Goal: Information Seeking & Learning: Learn about a topic

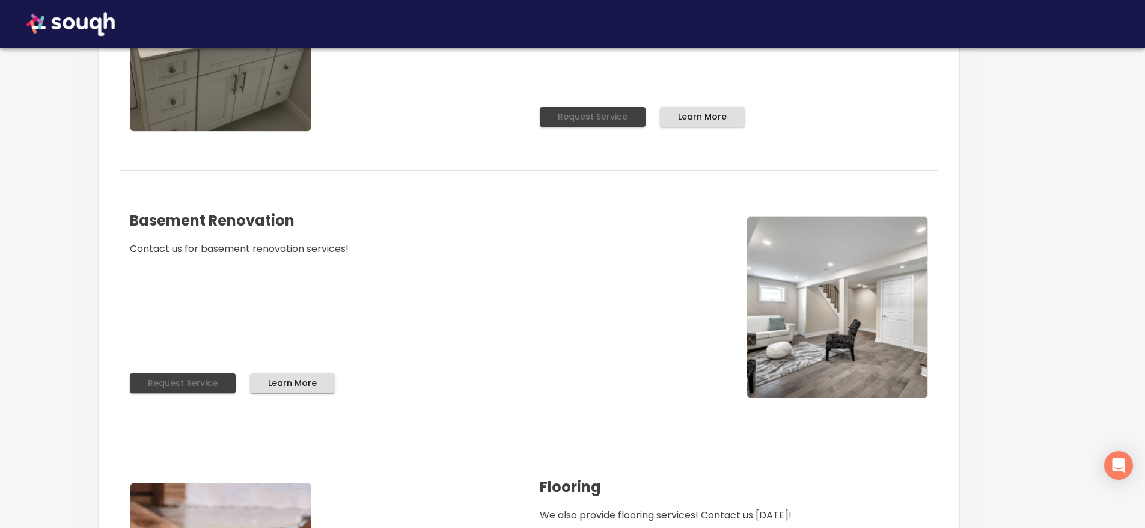
scroll to position [1684, 0]
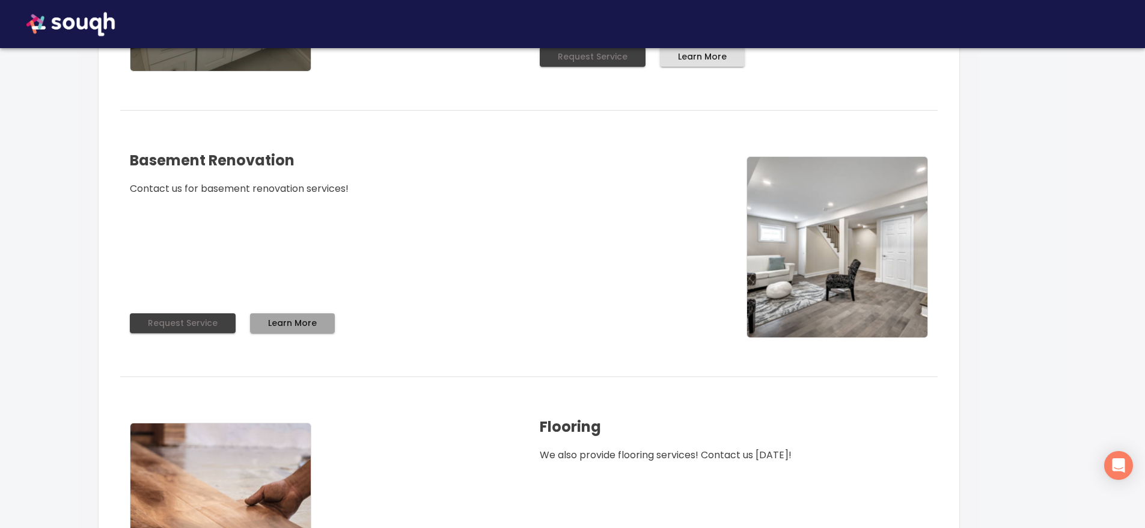
click at [305, 330] on span "Learn More" at bounding box center [292, 323] width 49 height 15
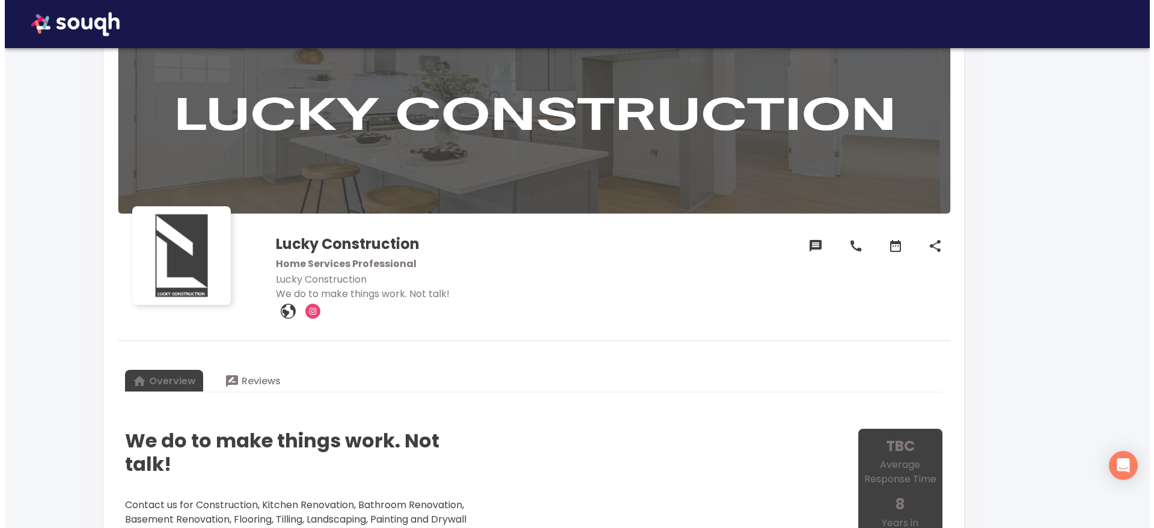
scroll to position [0, 0]
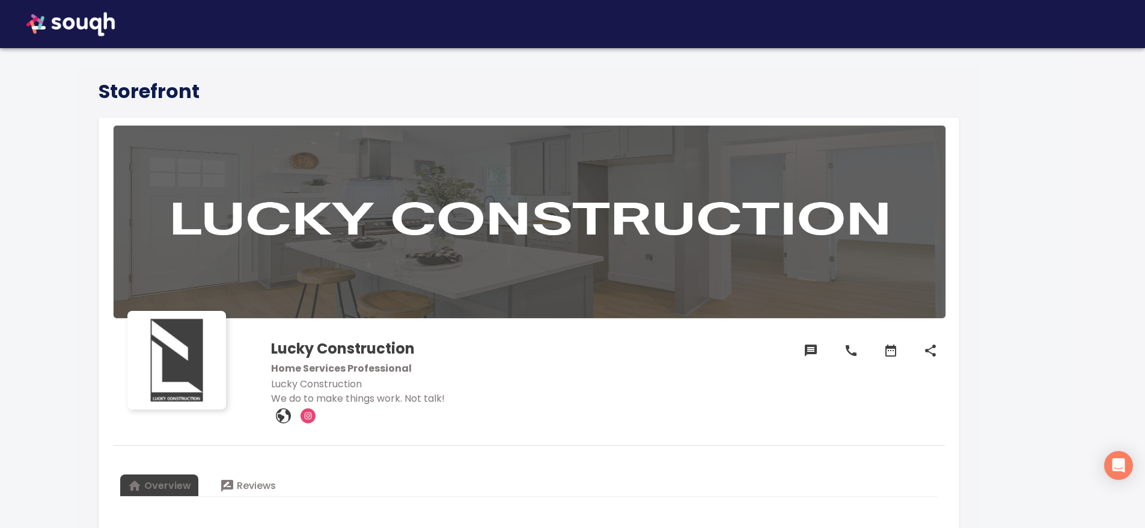
click at [812, 354] on icon at bounding box center [811, 350] width 14 height 14
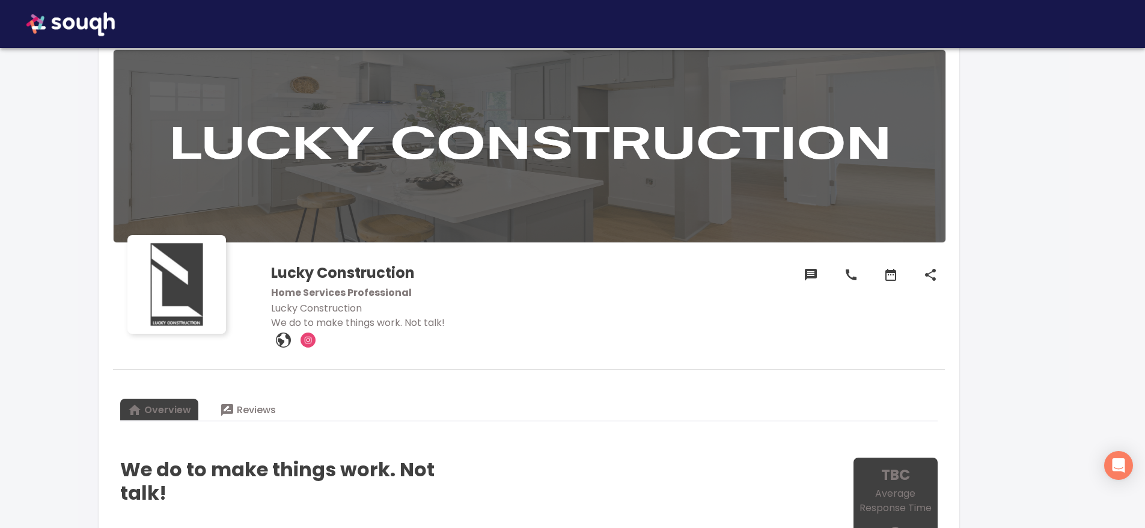
scroll to position [60, 0]
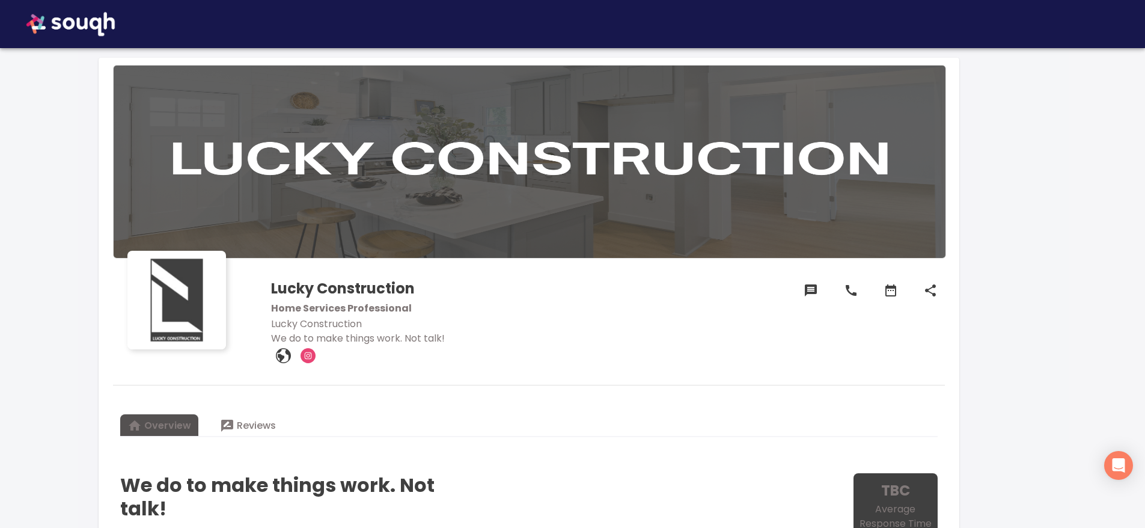
click at [162, 431] on span "Overview" at bounding box center [159, 425] width 64 height 17
click at [809, 289] on icon at bounding box center [811, 290] width 14 height 14
